Goal: Transaction & Acquisition: Purchase product/service

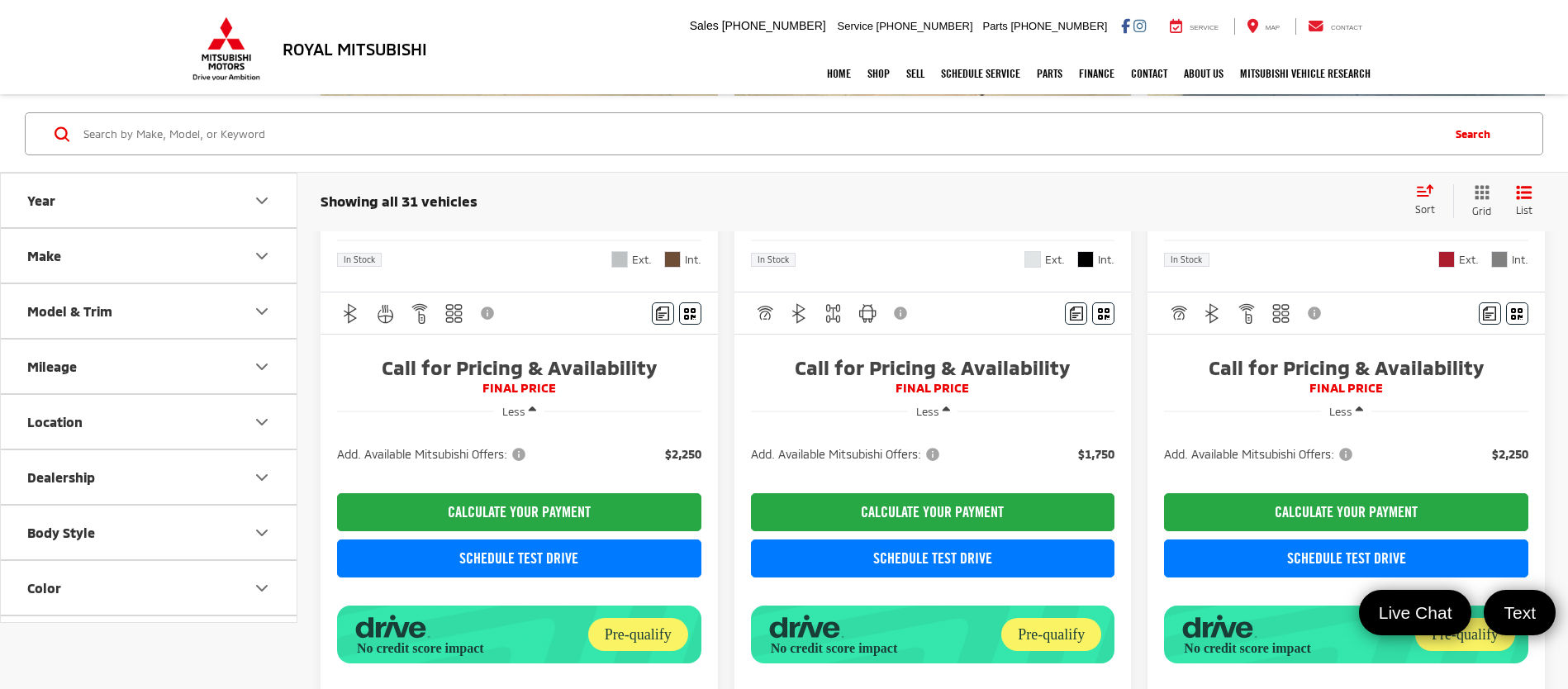
scroll to position [413, 0]
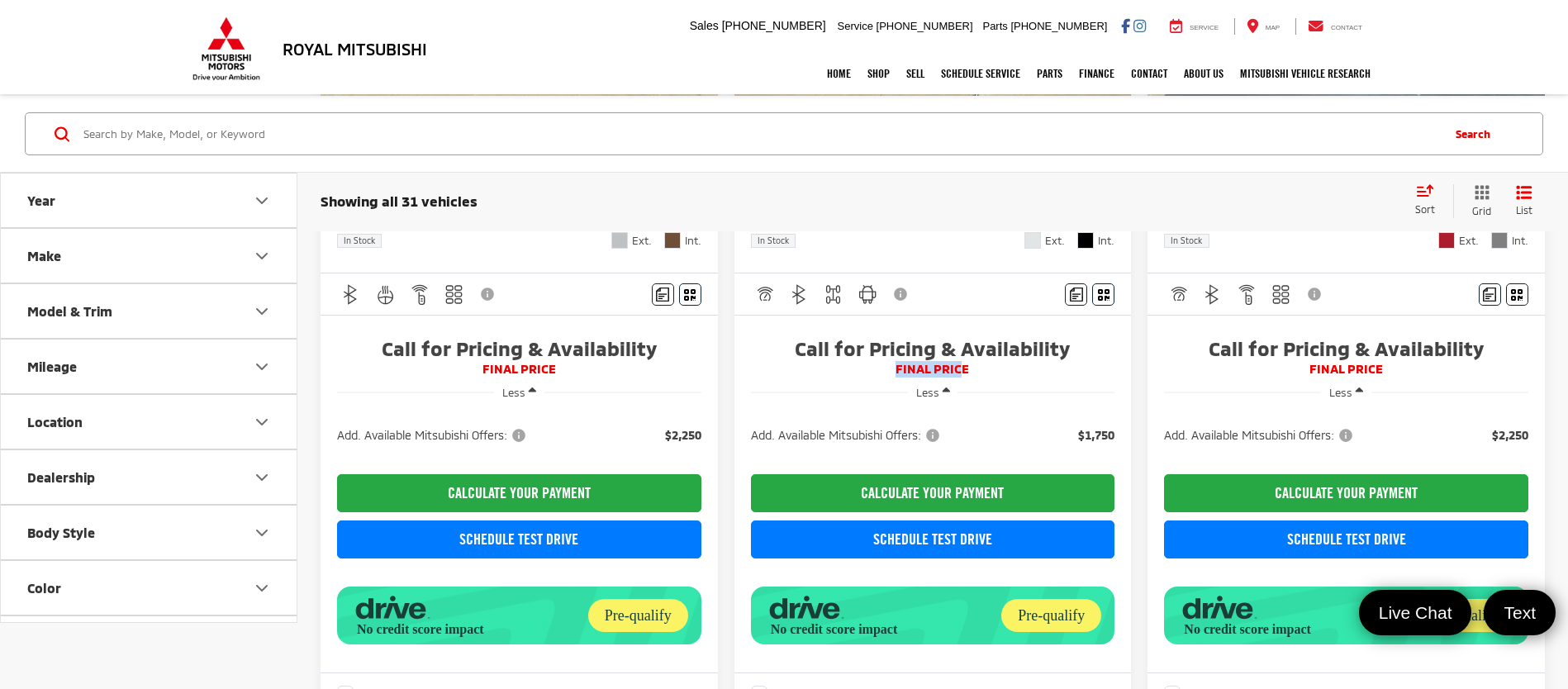
drag, startPoint x: 884, startPoint y: 364, endPoint x: 960, endPoint y: 372, distance: 76.4
click at [960, 372] on span "FINAL PRICE" at bounding box center [933, 369] width 364 height 16
click at [982, 370] on span "FINAL PRICE" at bounding box center [933, 369] width 364 height 16
drag, startPoint x: 982, startPoint y: 370, endPoint x: 916, endPoint y: 367, distance: 66.1
click at [916, 367] on span "FINAL PRICE" at bounding box center [933, 369] width 364 height 16
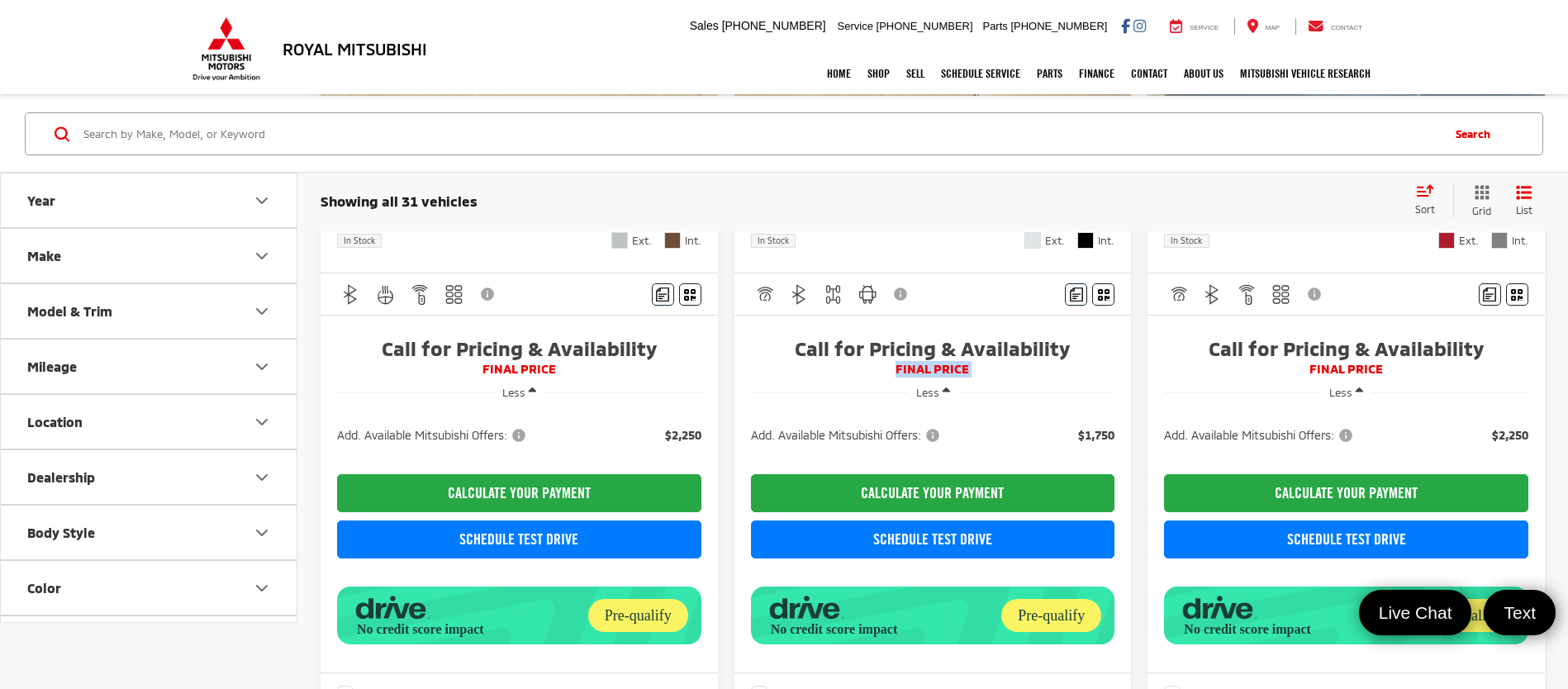
click at [1056, 373] on span "FINAL PRICE" at bounding box center [933, 369] width 364 height 16
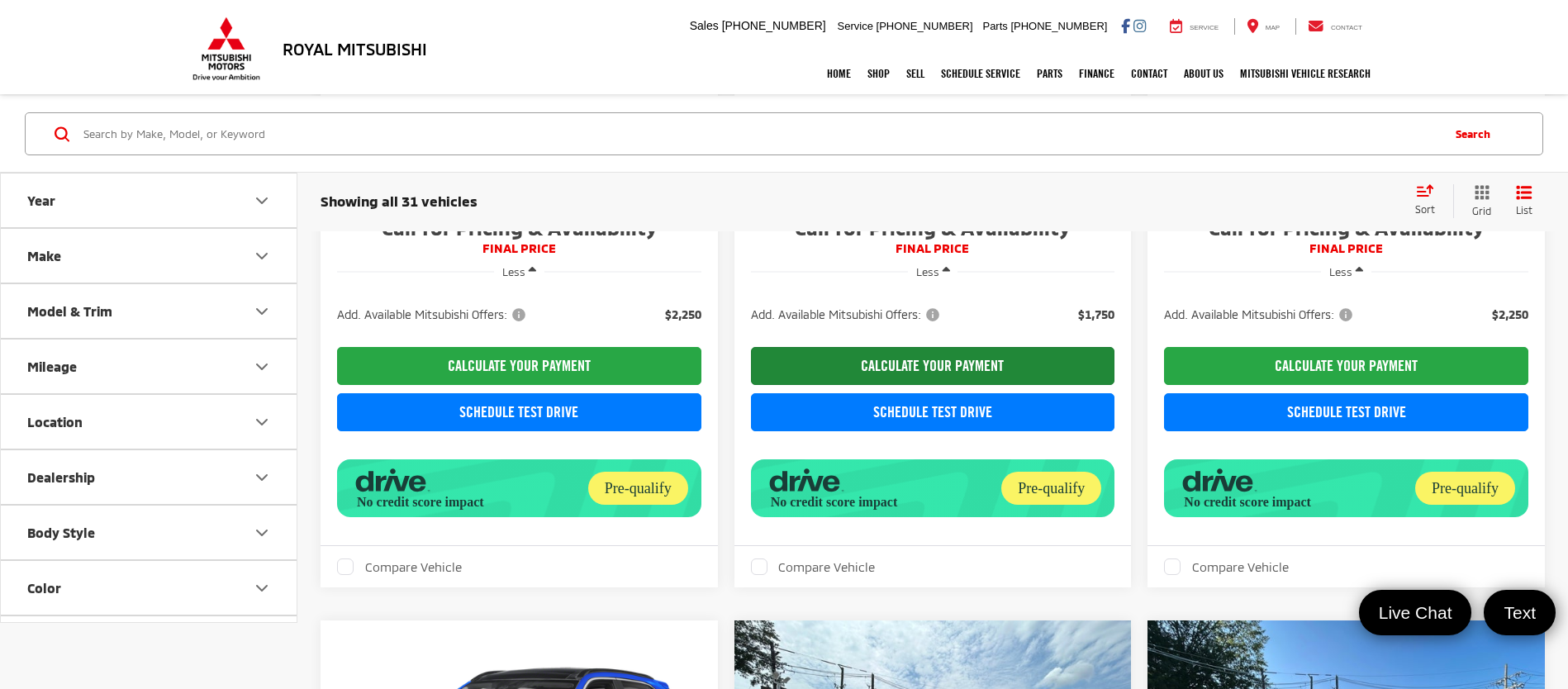
scroll to position [451, 0]
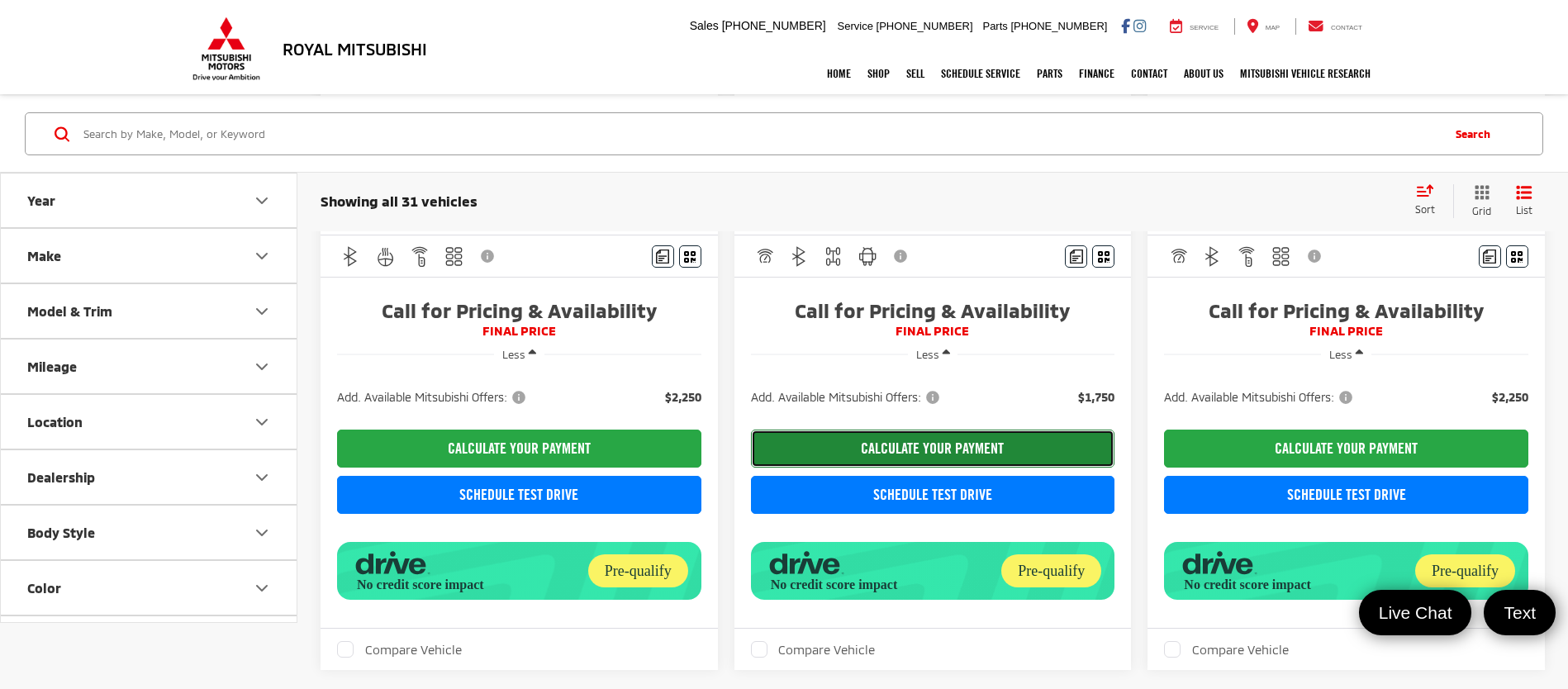
click at [861, 462] on button "CALCULATE YOUR PAYMENT" at bounding box center [933, 449] width 364 height 38
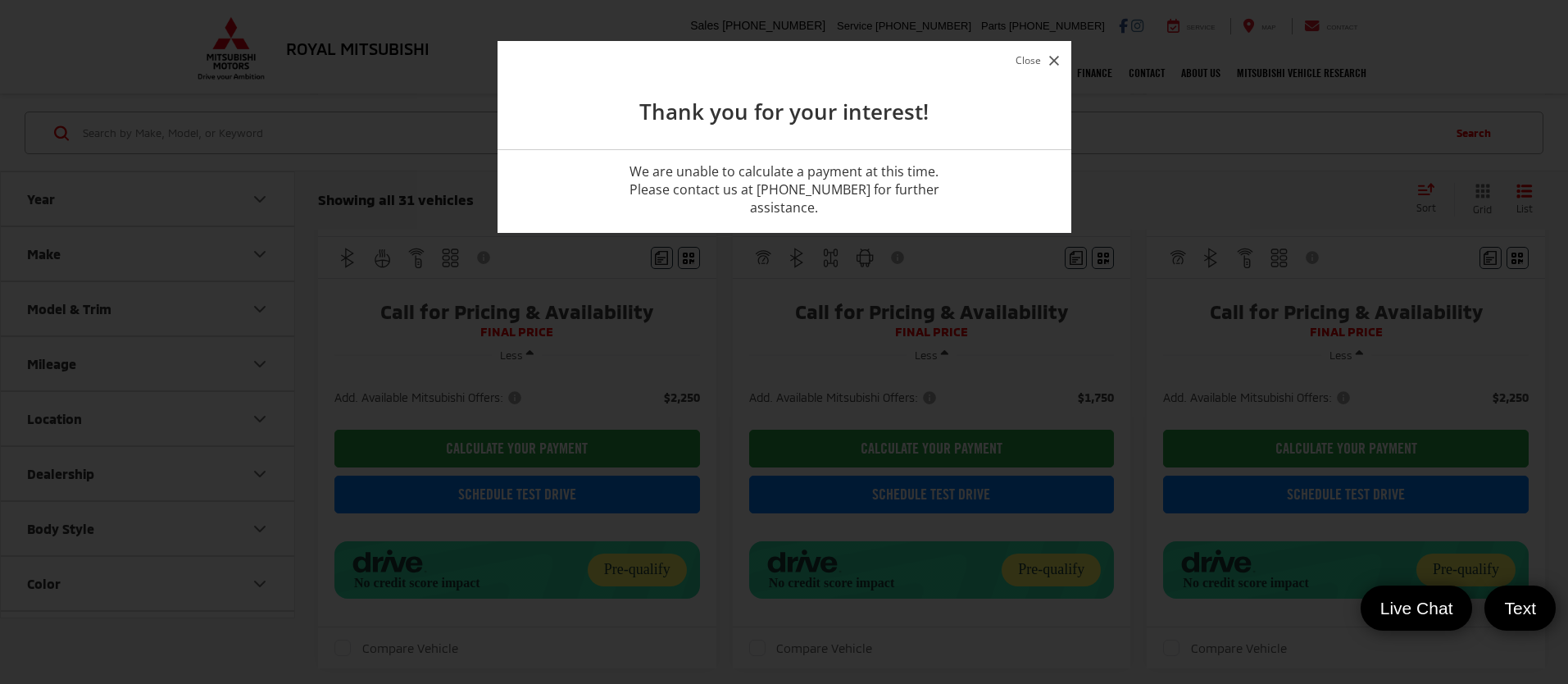
click at [1049, 62] on icon "button" at bounding box center [1054, 60] width 10 height 10
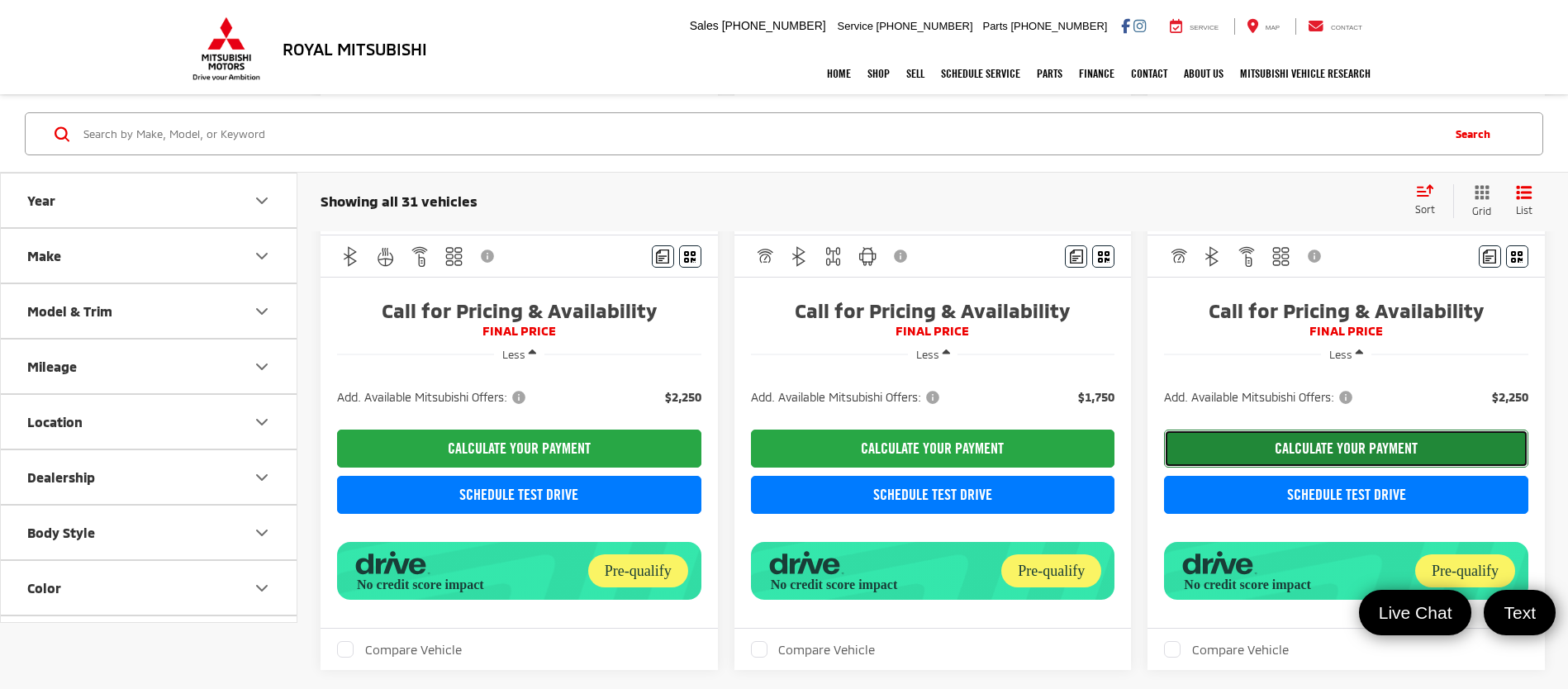
click at [1260, 441] on button "CALCULATE YOUR PAYMENT" at bounding box center [1346, 449] width 364 height 38
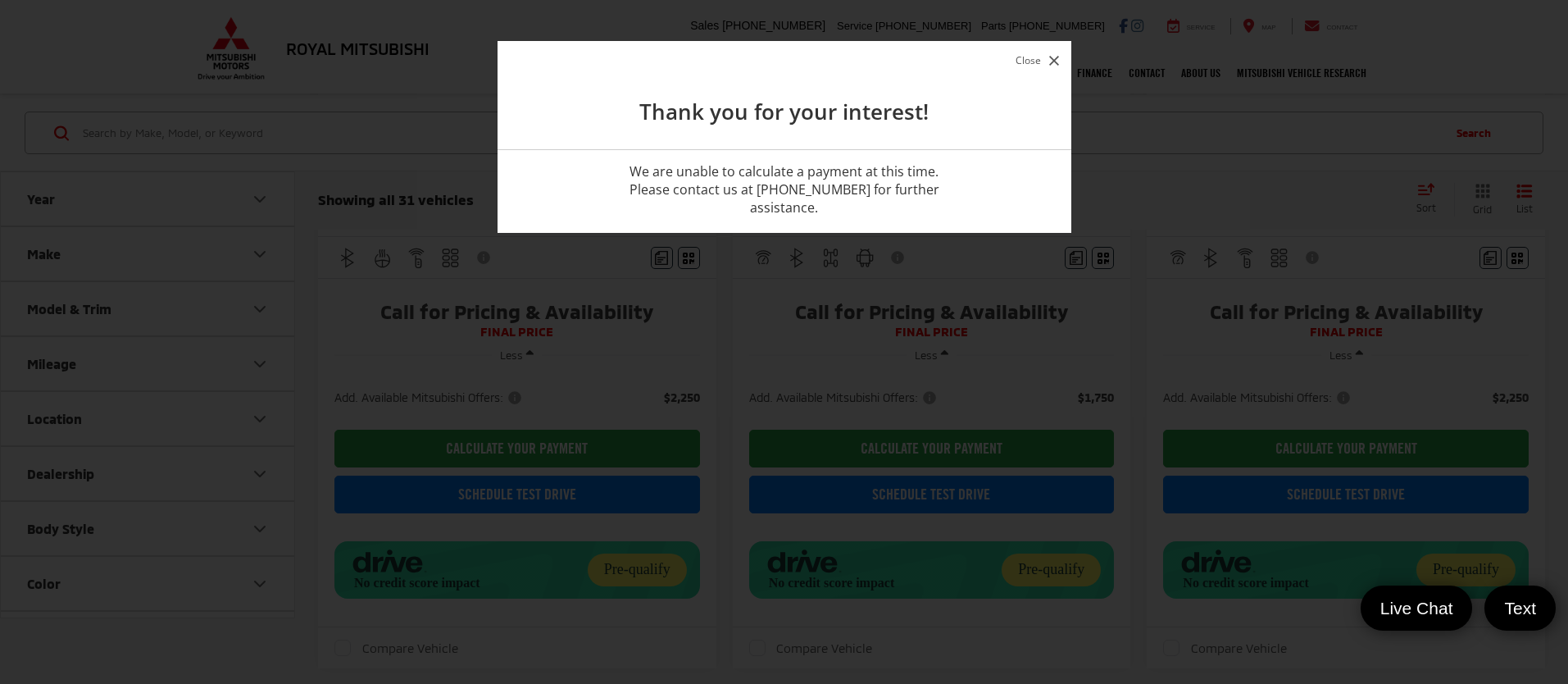
click at [1028, 63] on button "Close" at bounding box center [1037, 60] width 52 height 22
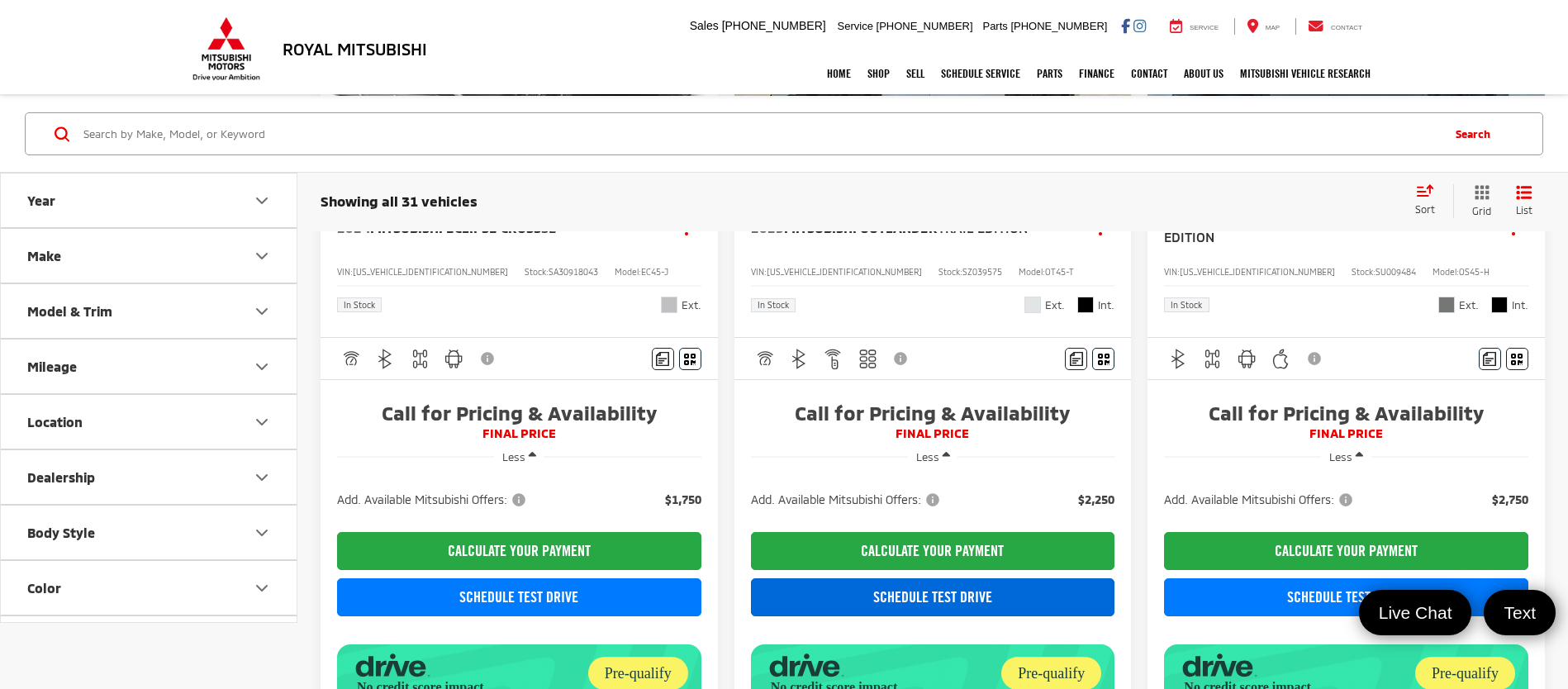
scroll to position [1277, 0]
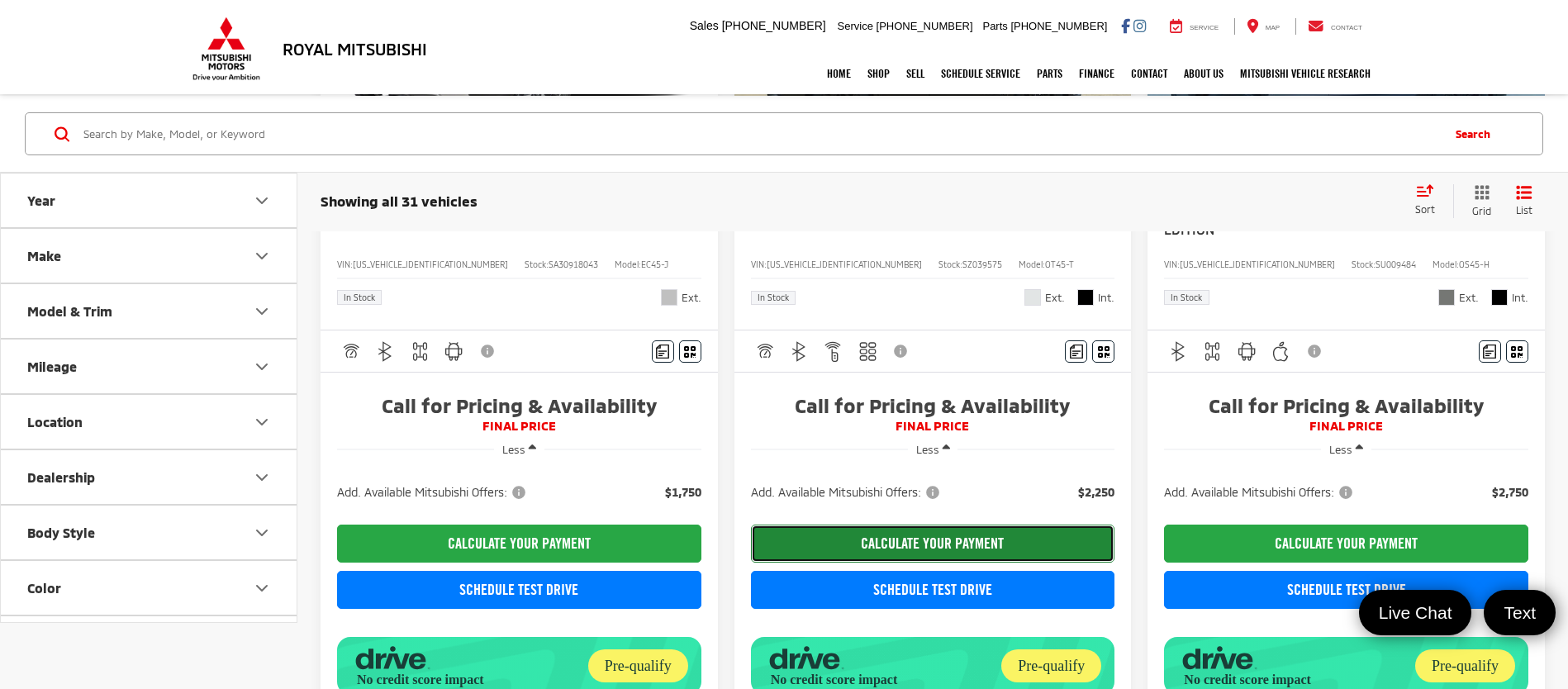
click at [863, 552] on button "CALCULATE YOUR PAYMENT" at bounding box center [933, 544] width 364 height 38
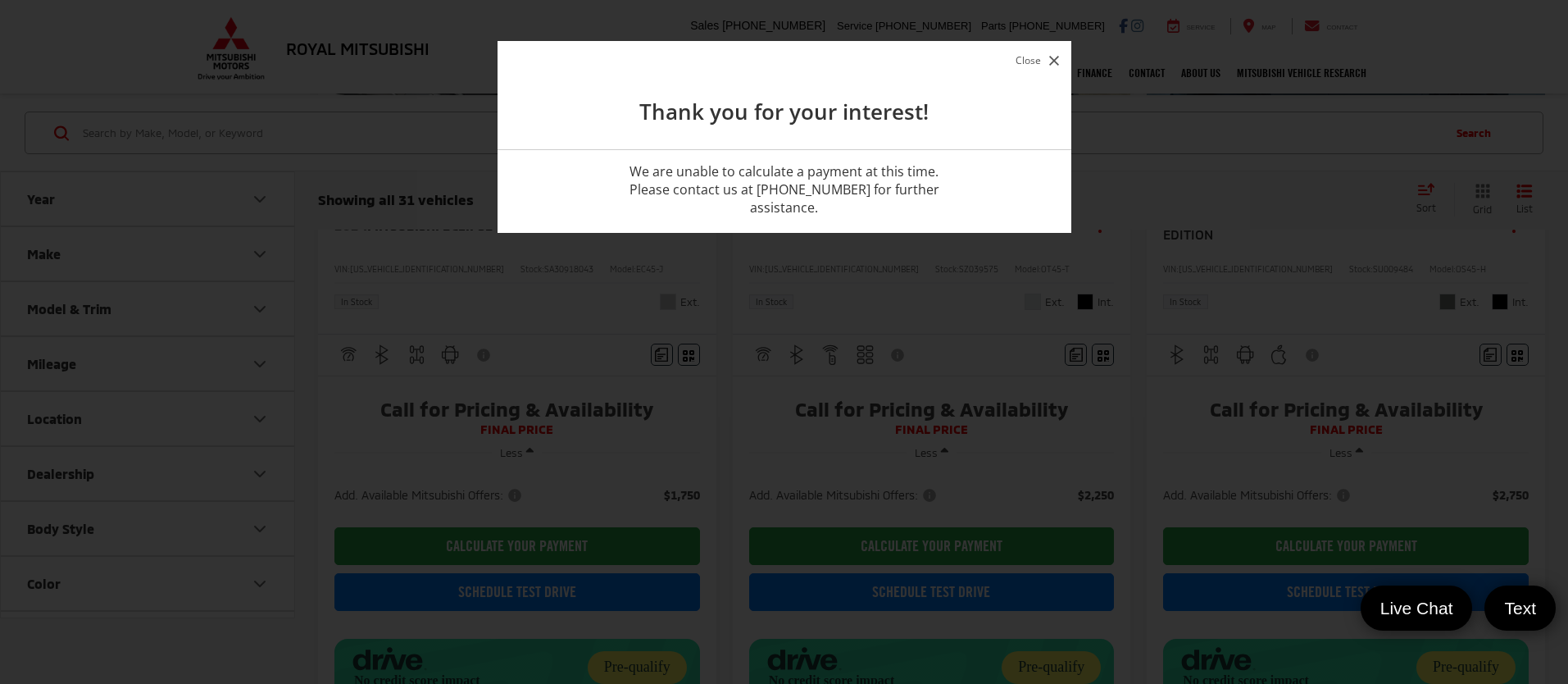
click at [1054, 62] on icon "button" at bounding box center [1054, 60] width 10 height 10
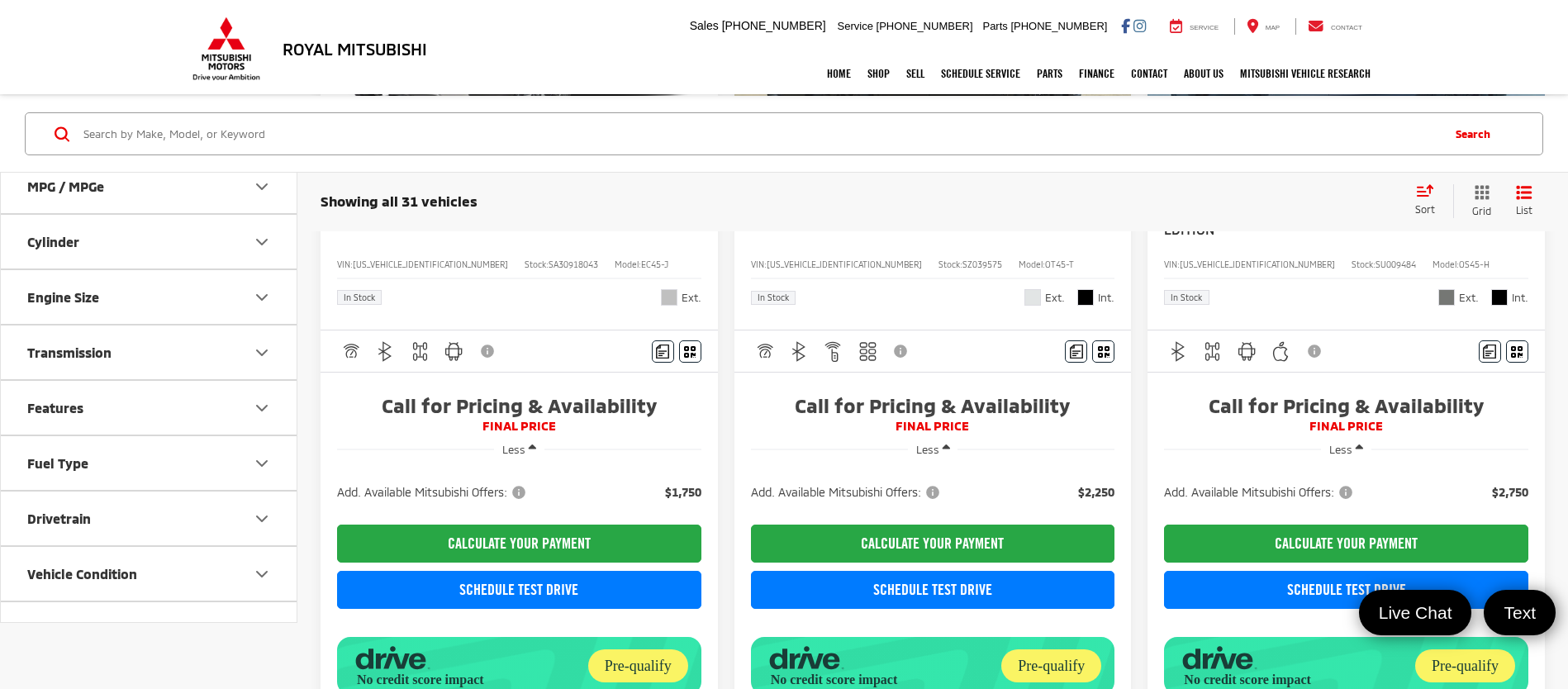
scroll to position [602, 0]
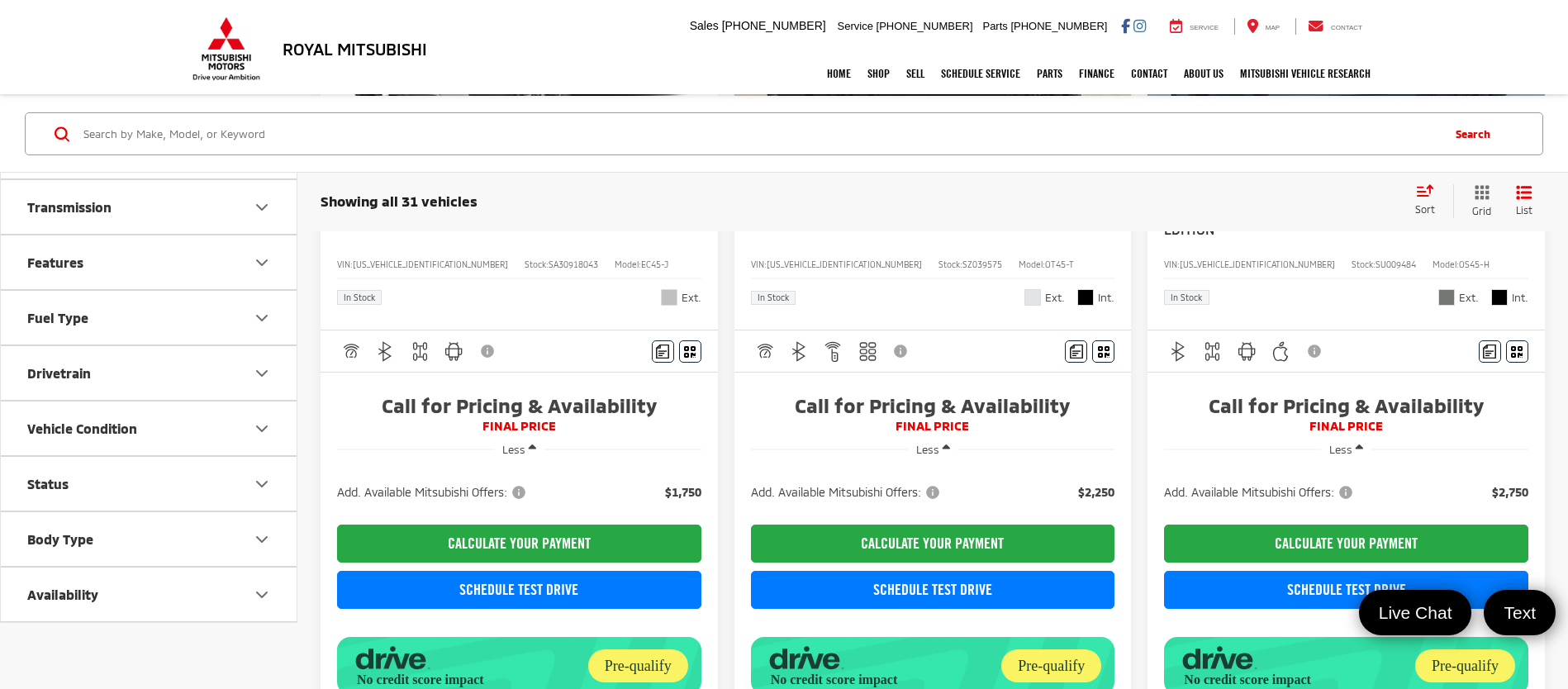
click at [176, 495] on button "Status" at bounding box center [149, 483] width 297 height 54
click at [176, 579] on button "Availability" at bounding box center [149, 594] width 297 height 54
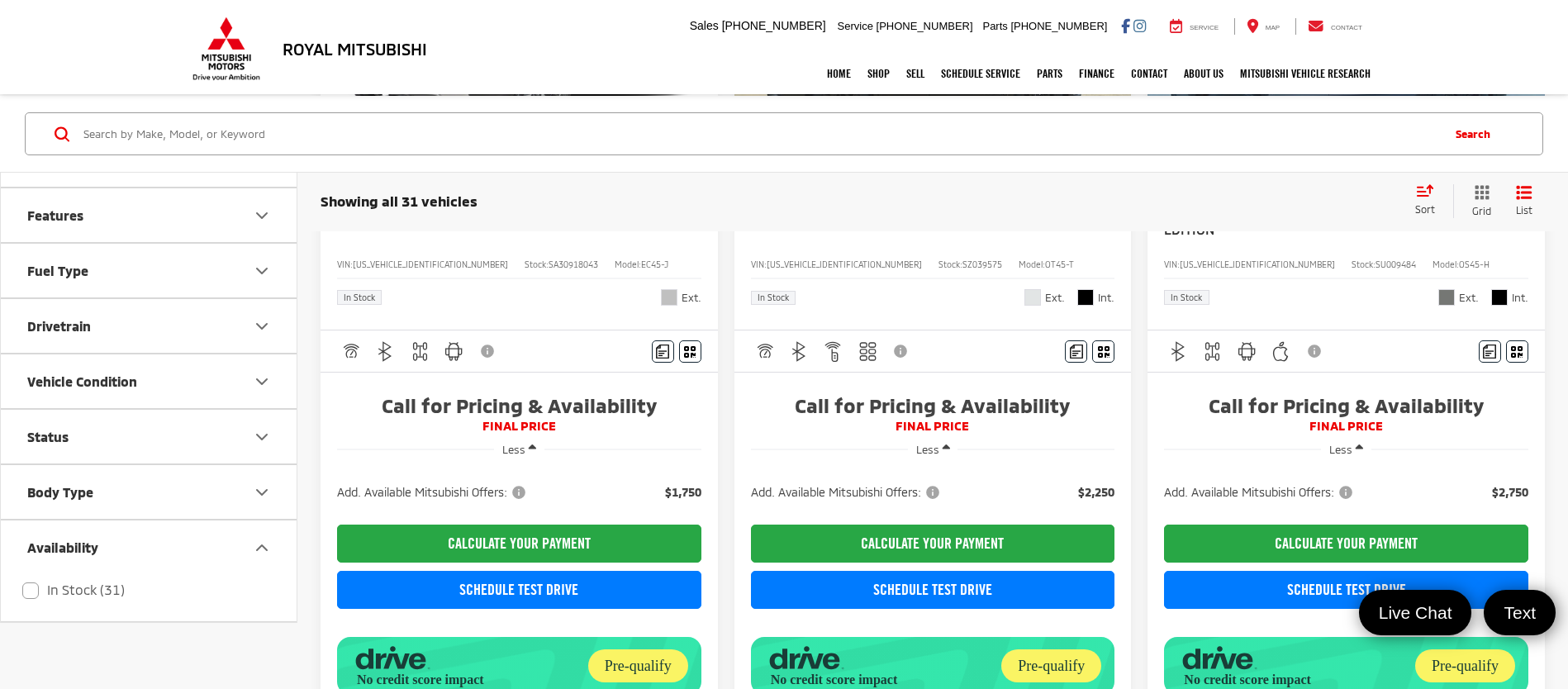
click at [202, 554] on button "Availability" at bounding box center [149, 547] width 297 height 54
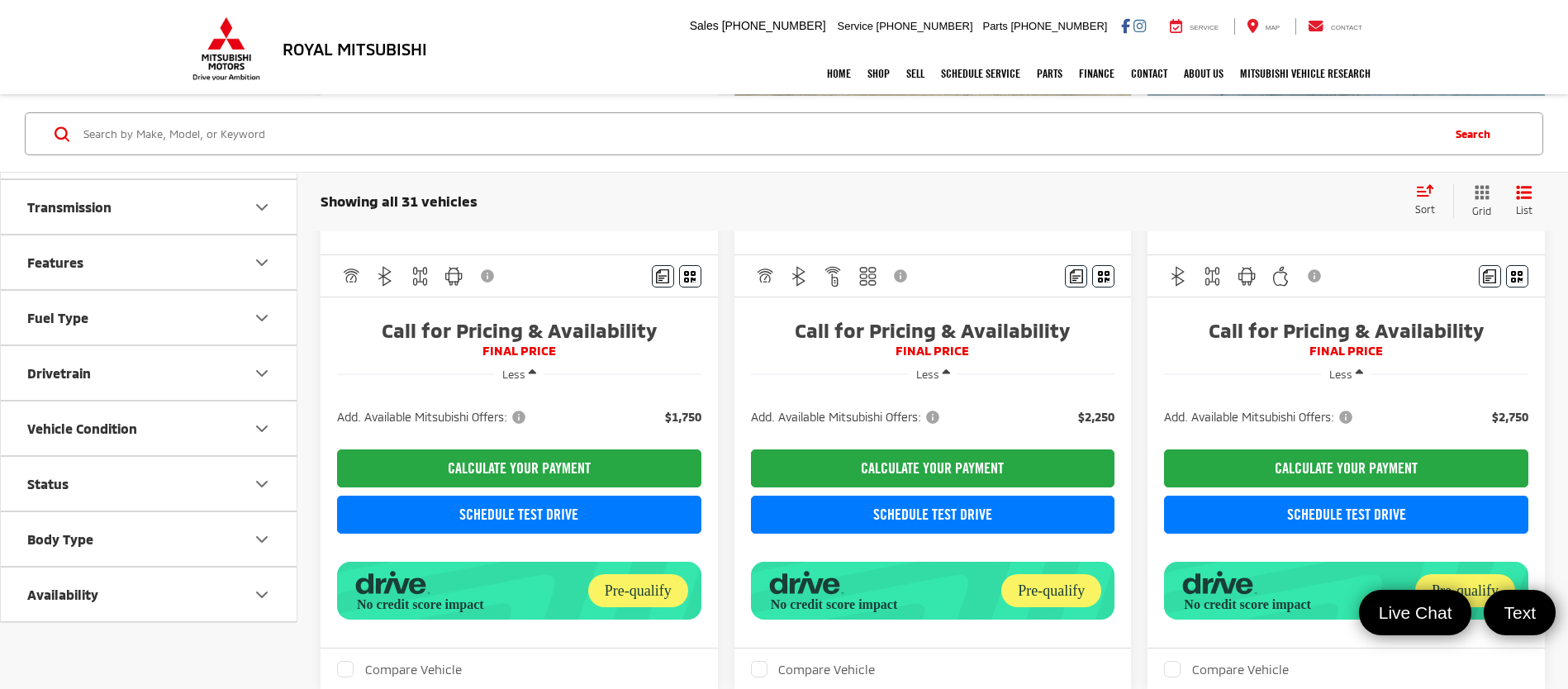
scroll to position [1359, 0]
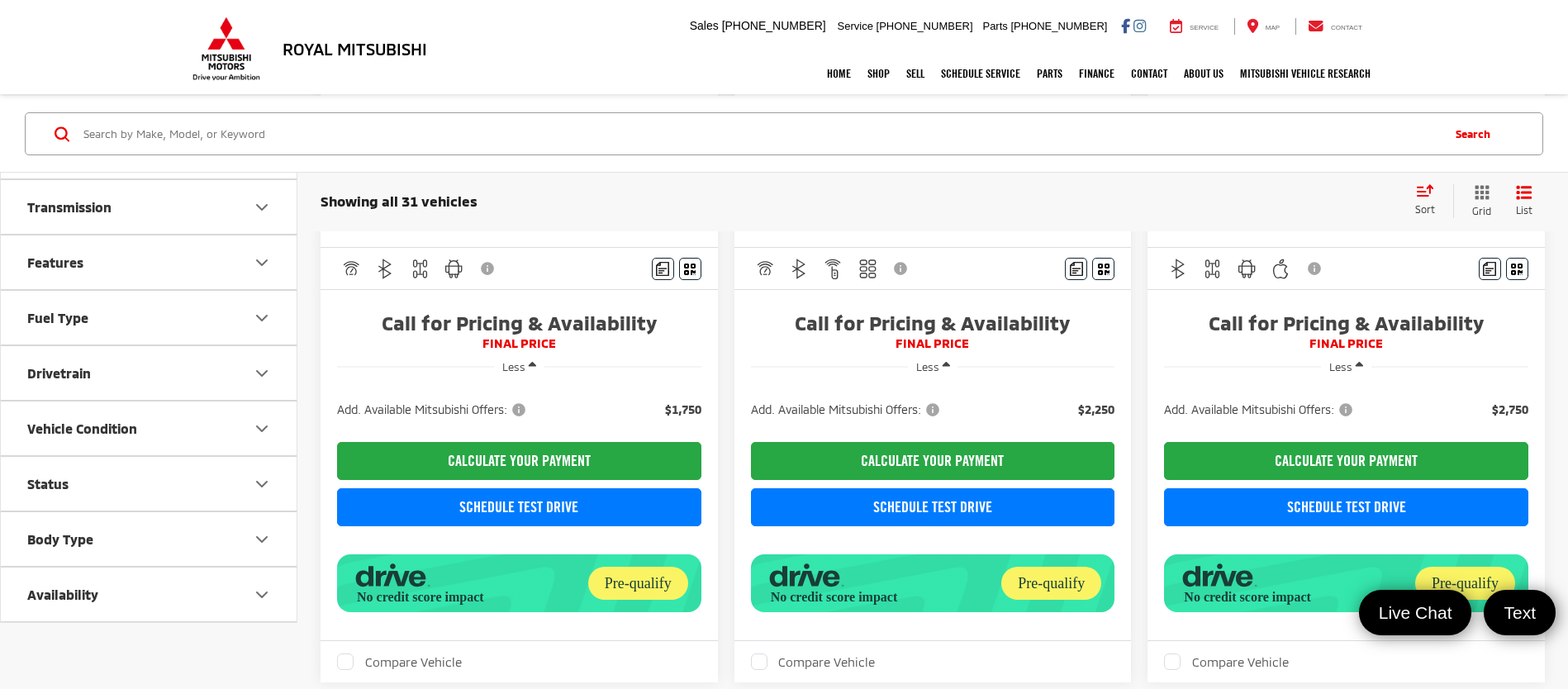
click at [192, 469] on button "Status" at bounding box center [149, 483] width 297 height 54
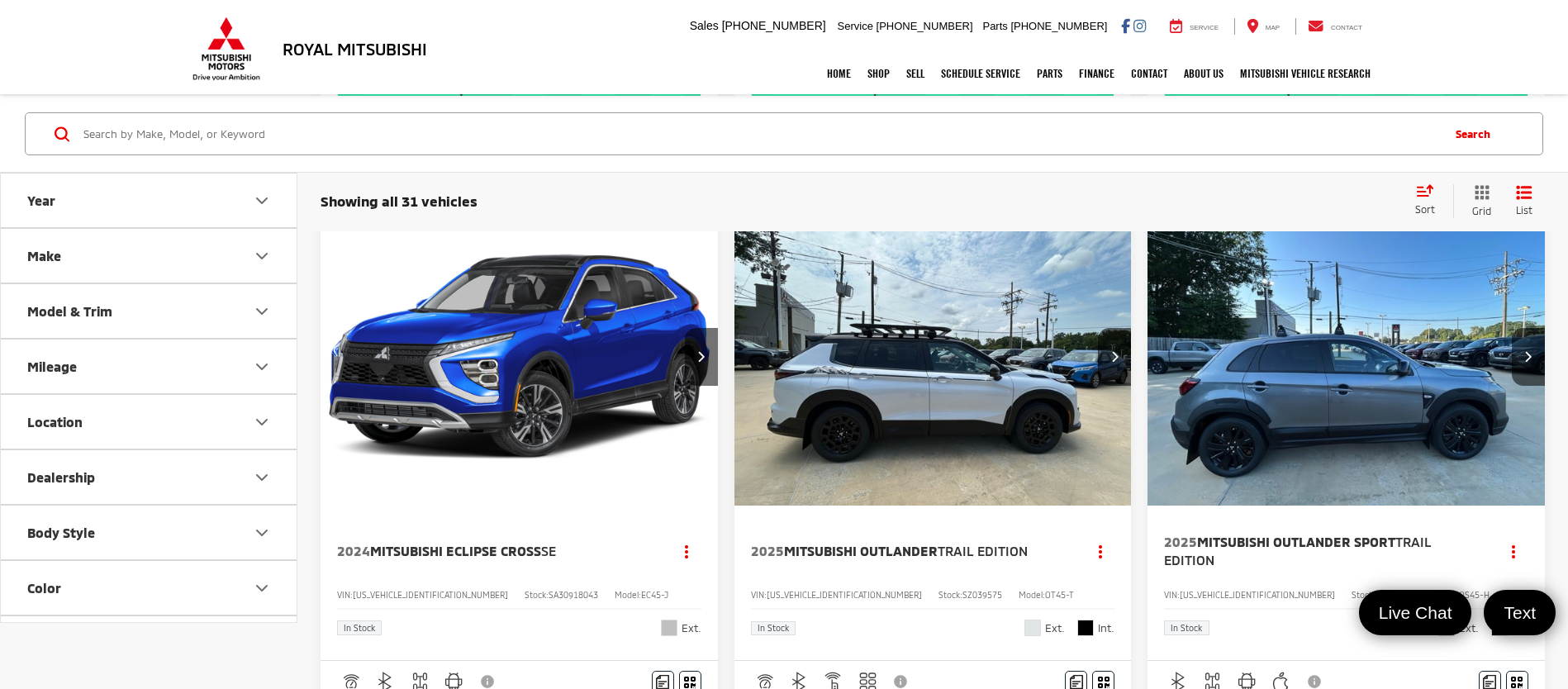
scroll to position [781, 0]
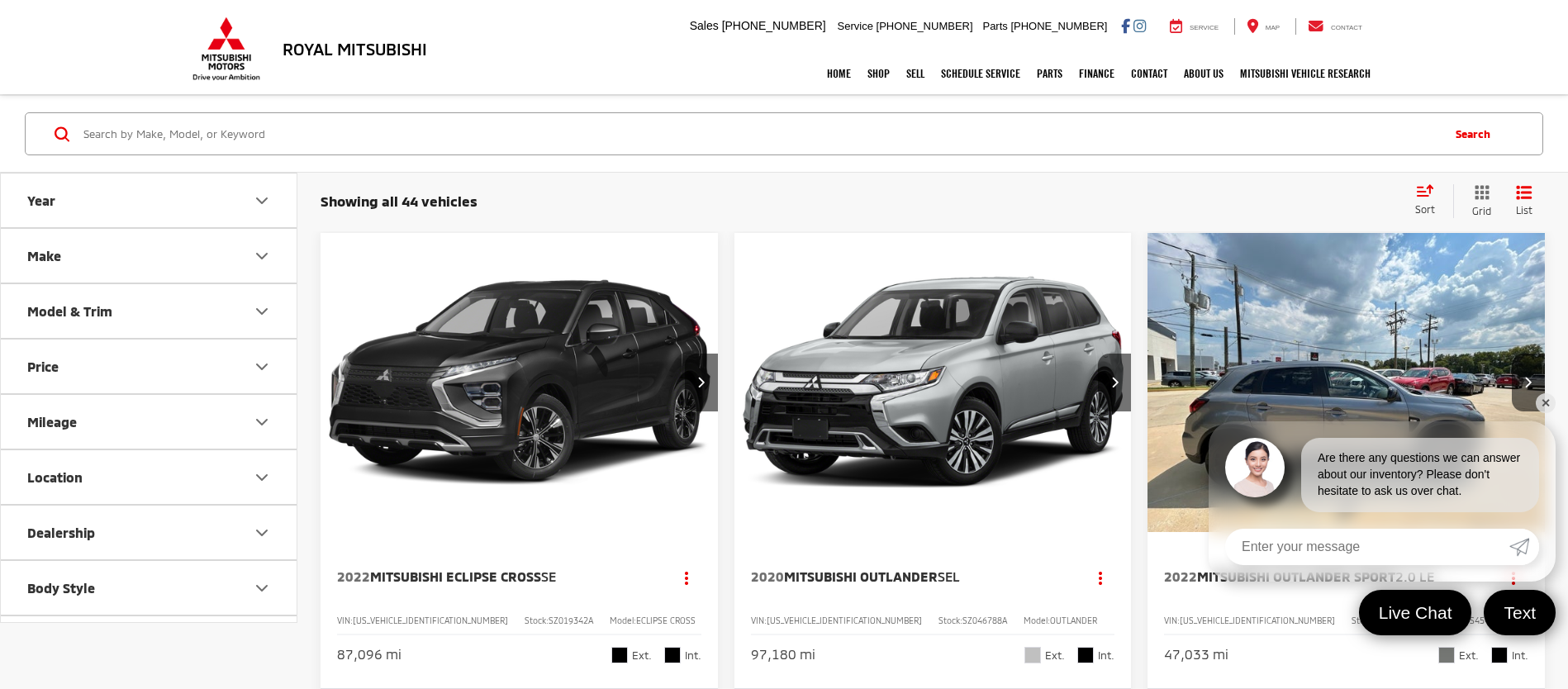
click at [1541, 406] on link "✕" at bounding box center [1546, 403] width 20 height 20
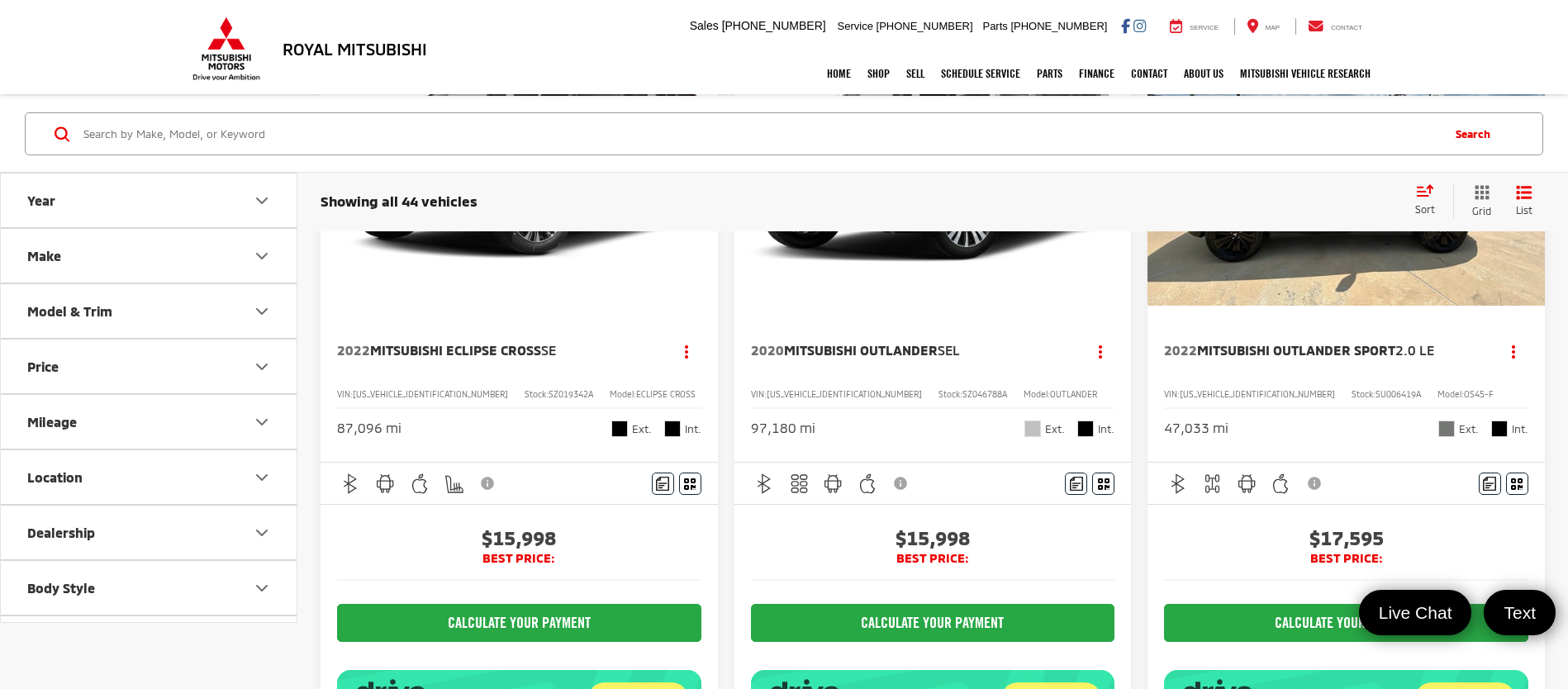
scroll to position [496, 0]
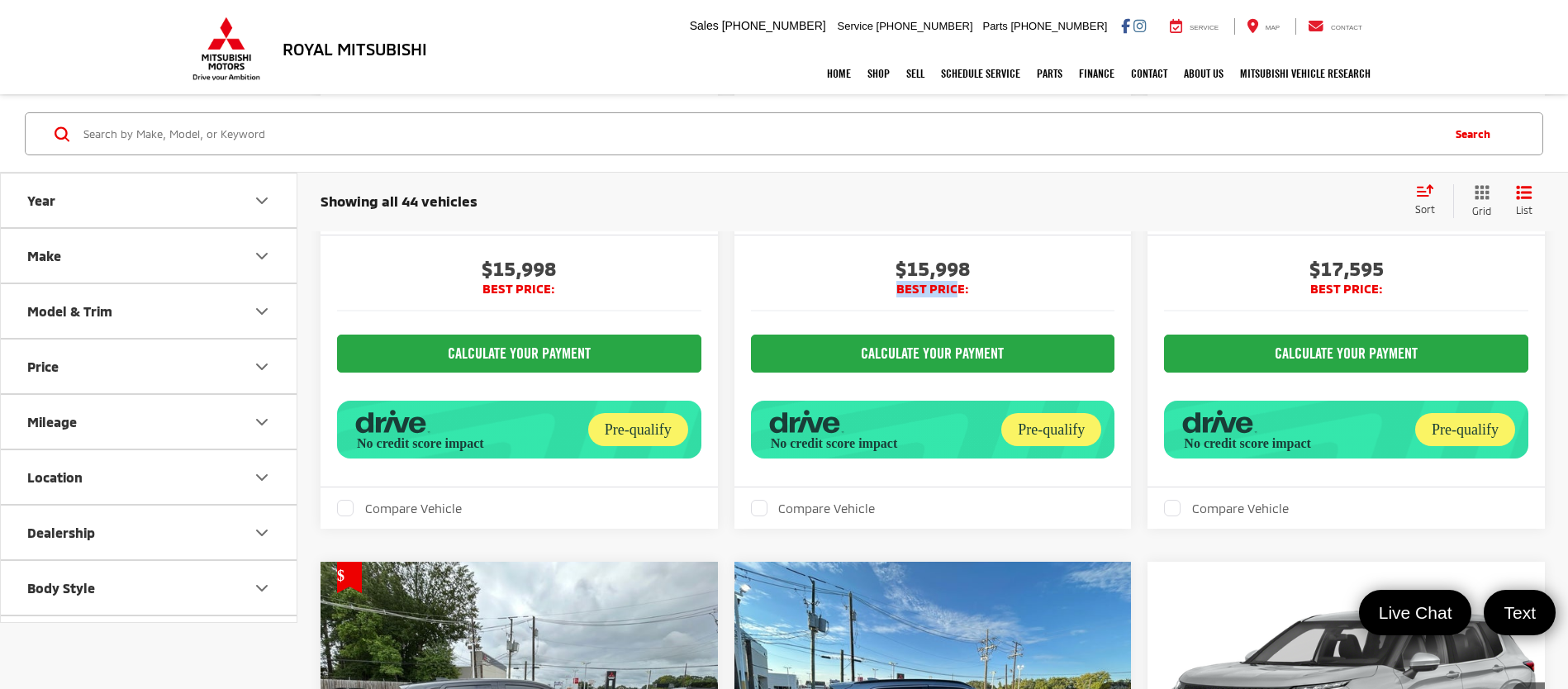
drag, startPoint x: 897, startPoint y: 287, endPoint x: 960, endPoint y: 289, distance: 63.0
click at [960, 289] on span "BEST PRICE:" at bounding box center [933, 288] width 364 height 16
click at [1025, 297] on span "BEST PRICE:" at bounding box center [933, 288] width 364 height 16
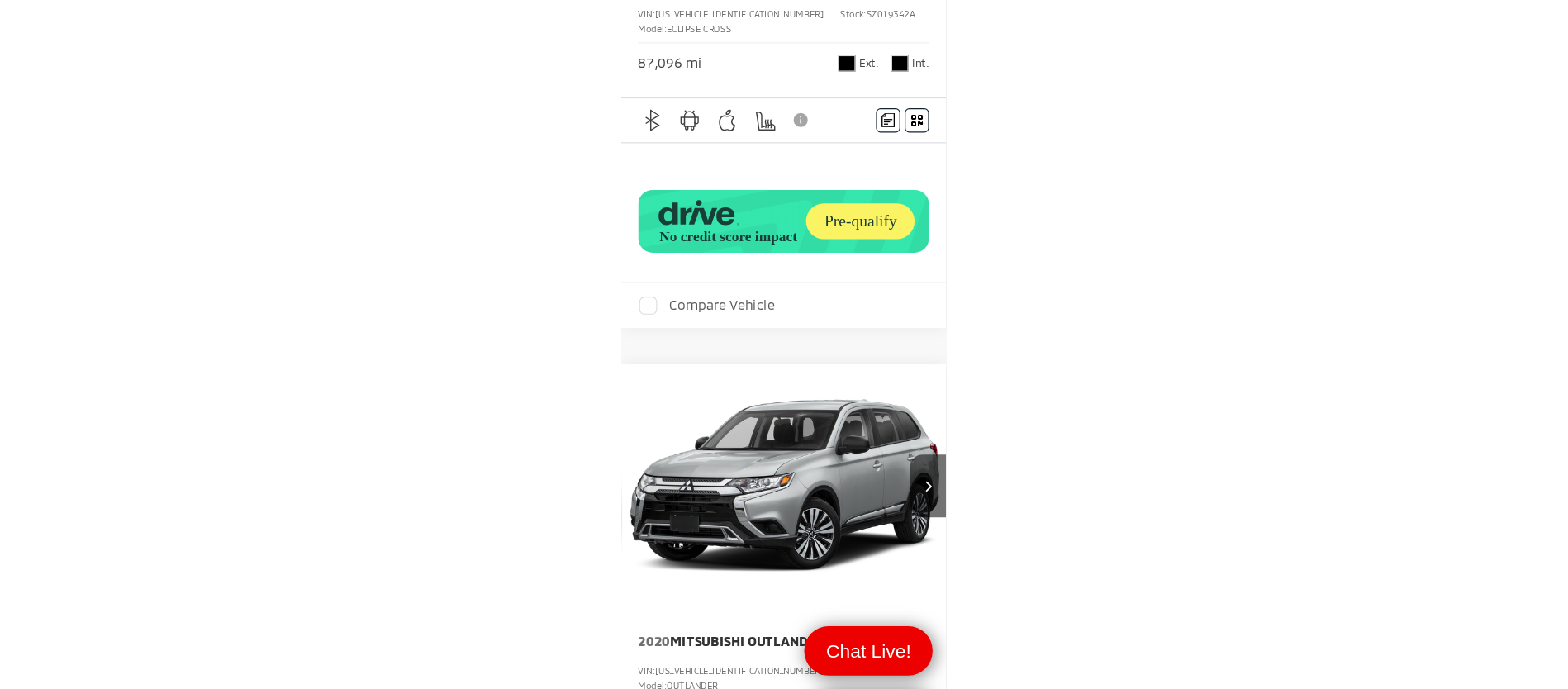
scroll to position [455, 0]
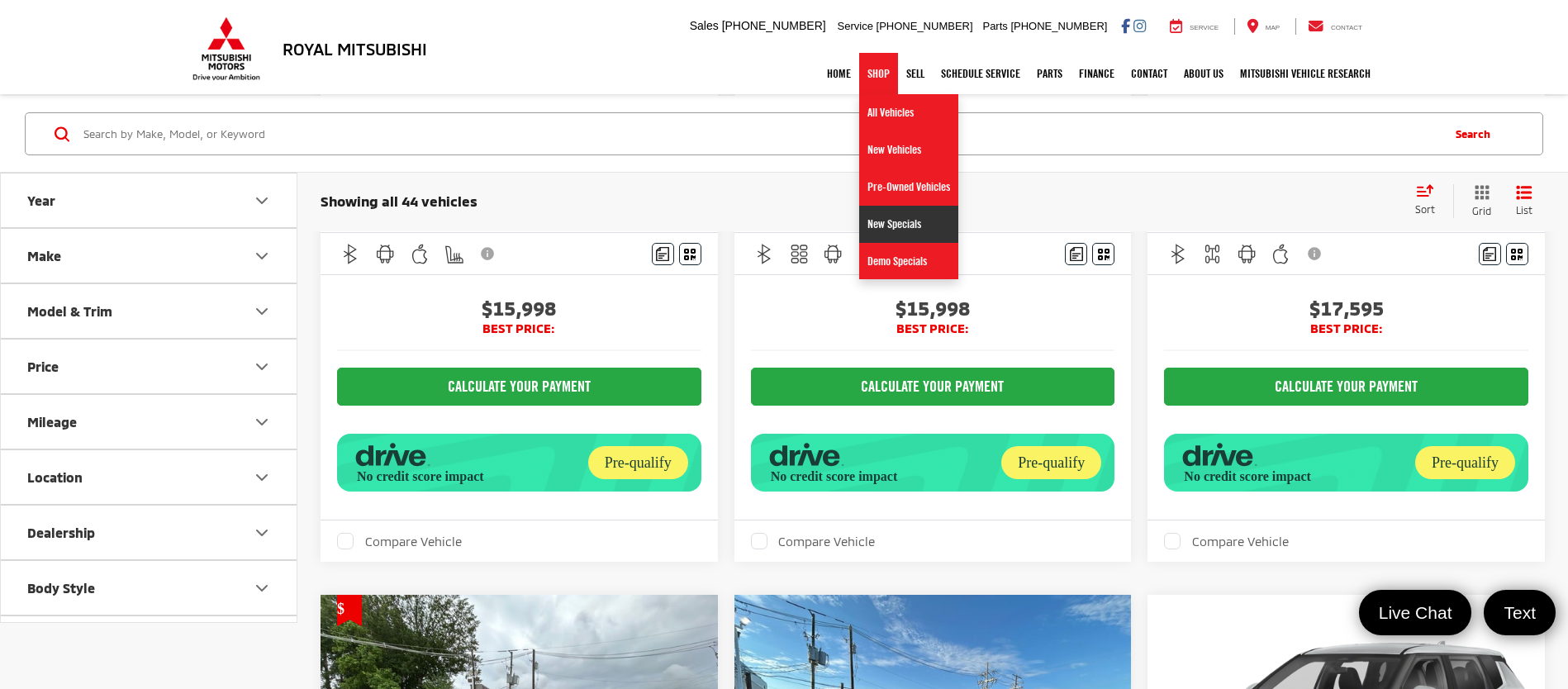
drag, startPoint x: 880, startPoint y: 235, endPoint x: 852, endPoint y: 226, distance: 29.4
click at [880, 235] on link "New Specials" at bounding box center [908, 224] width 99 height 37
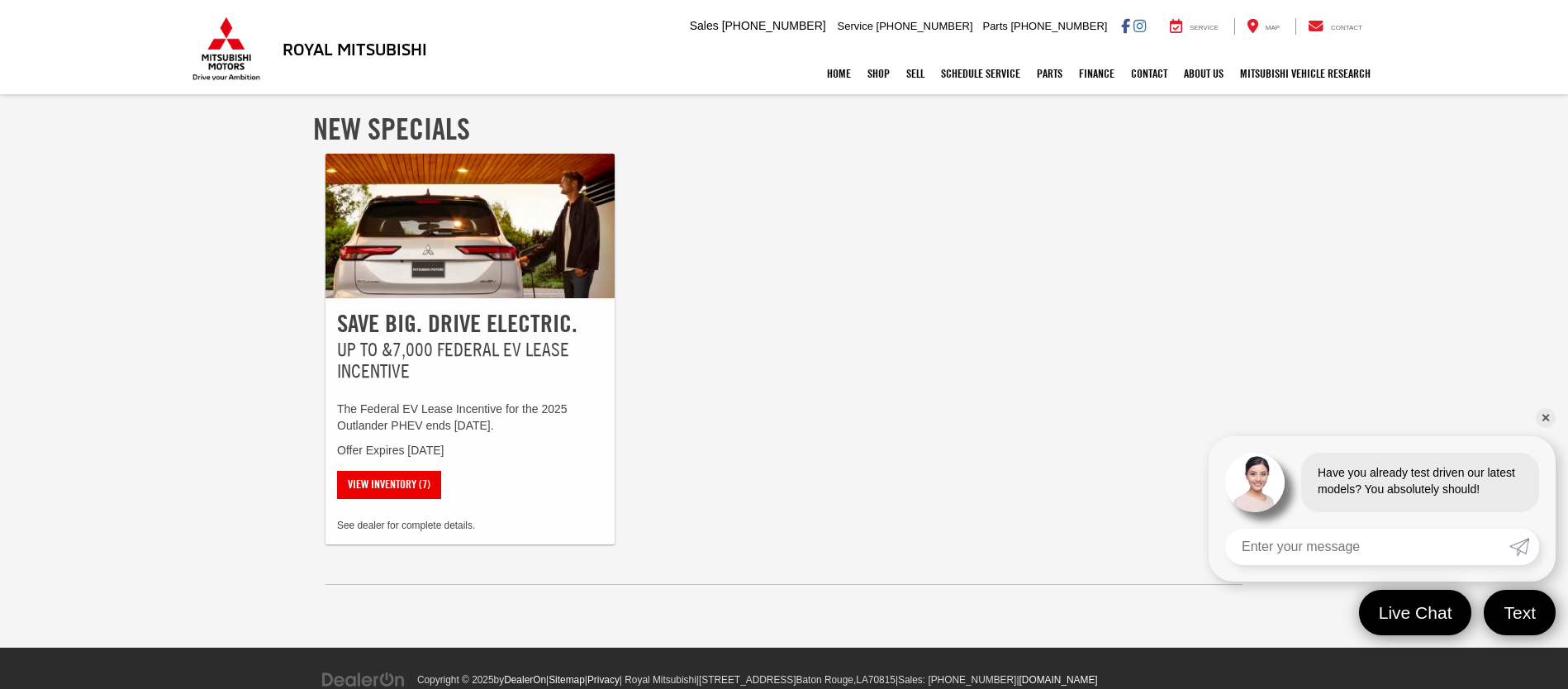
click at [1546, 412] on link "✕" at bounding box center [1546, 418] width 20 height 20
